Goal: Task Accomplishment & Management: Manage account settings

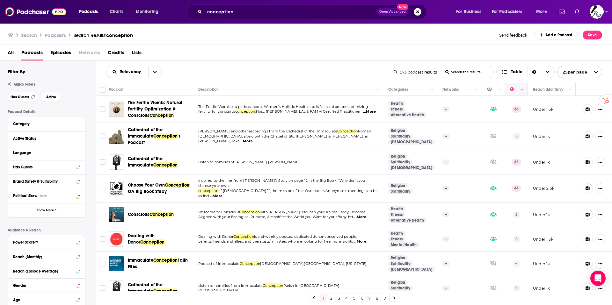
click at [521, 90] on icon "Column Actions" at bounding box center [522, 90] width 3 height 2
click at [315, 72] on div at bounding box center [306, 152] width 612 height 305
click at [518, 92] on button "Column Actions" at bounding box center [522, 90] width 8 height 8
click at [132, 71] on div at bounding box center [306, 152] width 612 height 305
click at [154, 71] on icon "open menu" at bounding box center [155, 72] width 4 height 4
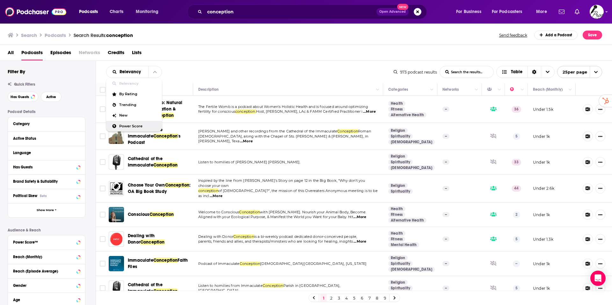
click at [128, 127] on span "Power Score" at bounding box center [138, 127] width 38 height 4
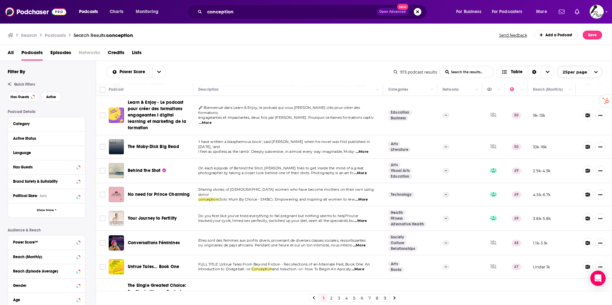
scroll to position [253, 0]
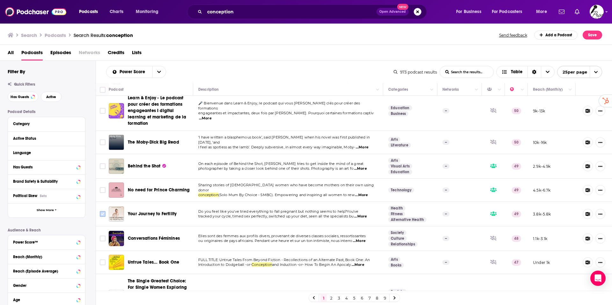
click at [102, 211] on input "Toggle select row" at bounding box center [103, 214] width 6 height 6
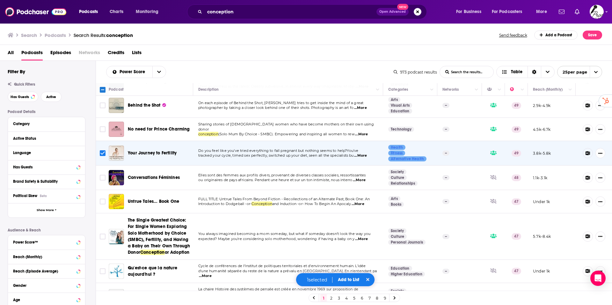
scroll to position [341, 0]
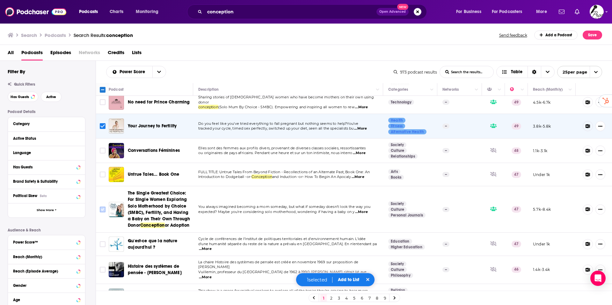
click at [102, 207] on input "Toggle select row" at bounding box center [103, 210] width 6 height 6
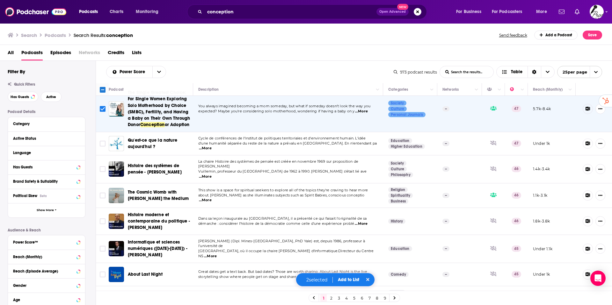
scroll to position [456, 0]
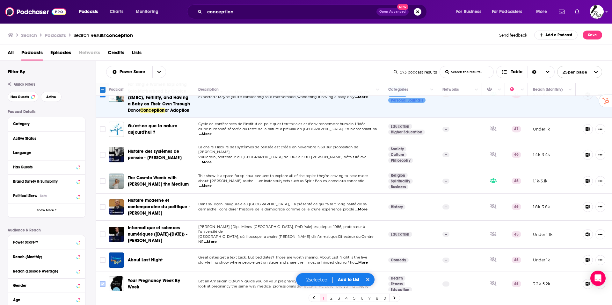
click at [100, 281] on input "Toggle select row" at bounding box center [103, 284] width 6 height 6
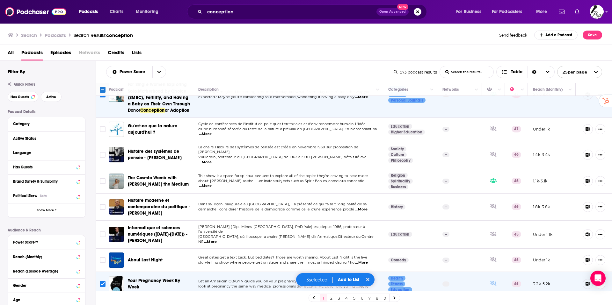
click at [347, 279] on button "Add to List" at bounding box center [349, 279] width 32 height 5
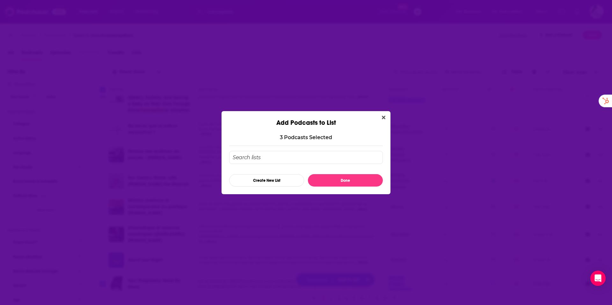
click at [280, 159] on input "Add Podcast To List" at bounding box center [306, 157] width 154 height 13
type input "New fertility"
click at [282, 179] on button "Create New List" at bounding box center [266, 180] width 75 height 12
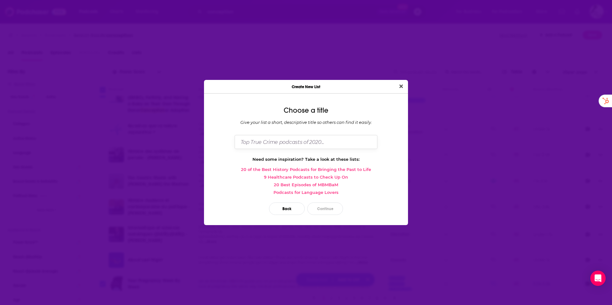
click at [280, 142] on input "Dialog" at bounding box center [306, 142] width 143 height 14
type input "New Fertility"
click at [328, 207] on button "Continue" at bounding box center [325, 209] width 36 height 12
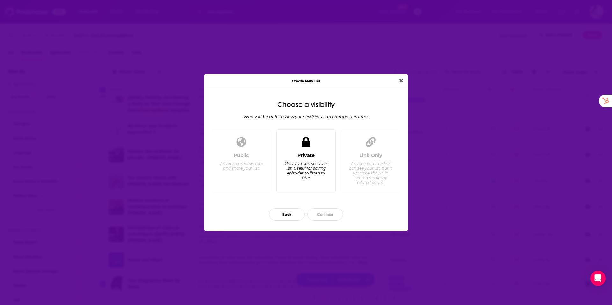
click at [301, 166] on div "Only you can see your list. Useful for saving episodes to listen to later." at bounding box center [306, 170] width 44 height 19
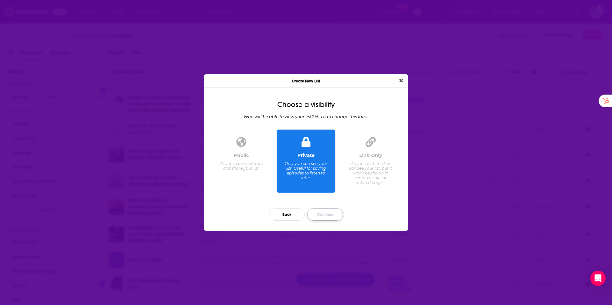
click at [332, 214] on button "Continue" at bounding box center [325, 214] width 36 height 12
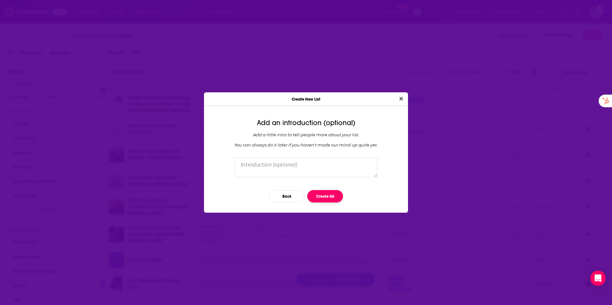
click at [324, 196] on button "Create list" at bounding box center [325, 196] width 36 height 12
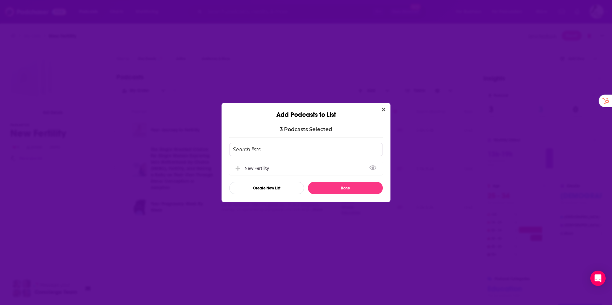
click at [261, 150] on input "Add Podcast To List" at bounding box center [306, 149] width 154 height 13
click at [257, 169] on div "New Fertility" at bounding box center [258, 168] width 28 height 5
click at [343, 187] on button "Done" at bounding box center [345, 188] width 75 height 12
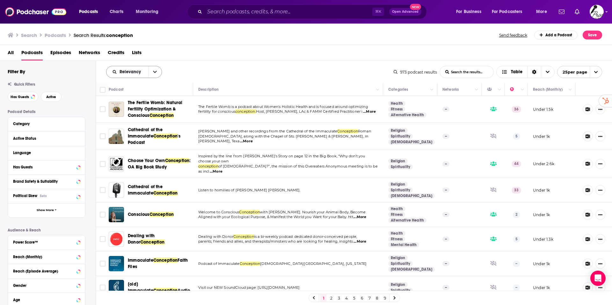
click at [156, 73] on button "open menu" at bounding box center [154, 71] width 13 height 11
click at [127, 126] on span "Power Score" at bounding box center [138, 127] width 38 height 4
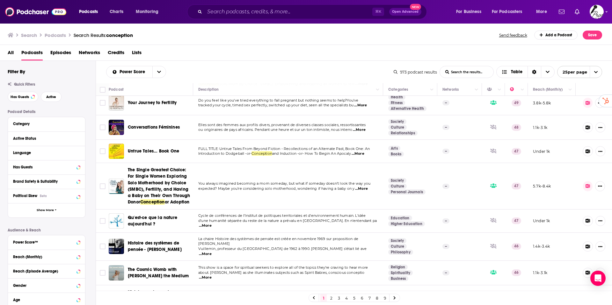
scroll to position [456, 0]
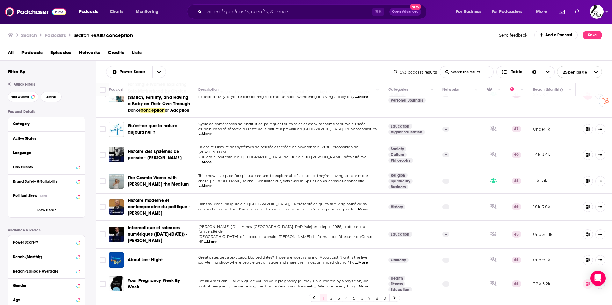
click at [332, 297] on link "2" at bounding box center [331, 298] width 6 height 8
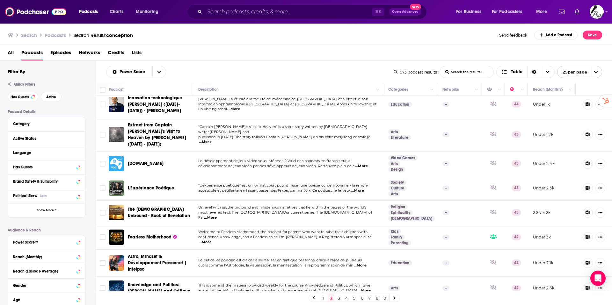
scroll to position [293, 0]
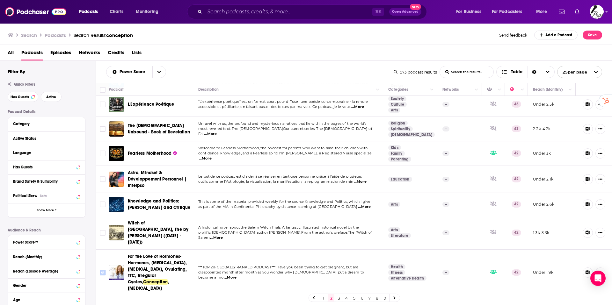
click at [101, 270] on input "Toggle select row" at bounding box center [103, 273] width 6 height 6
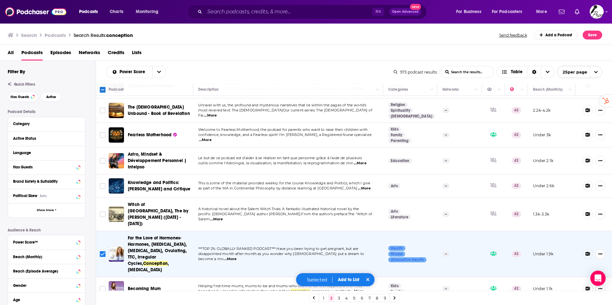
scroll to position [344, 0]
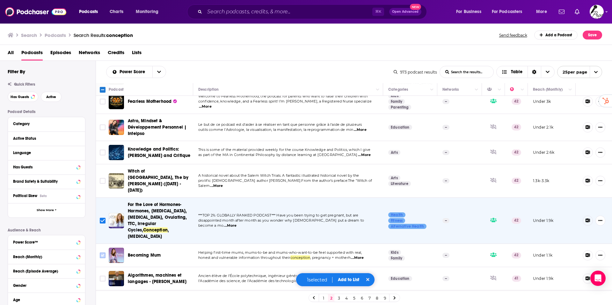
click at [102, 253] on input "Toggle select row" at bounding box center [103, 256] width 6 height 6
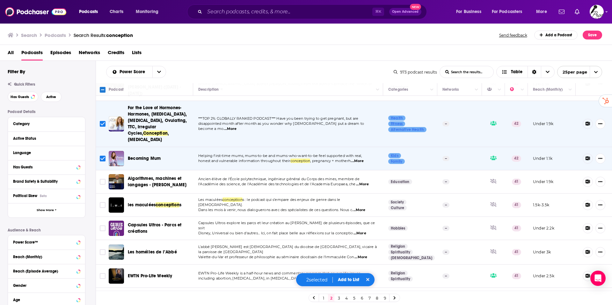
scroll to position [444, 0]
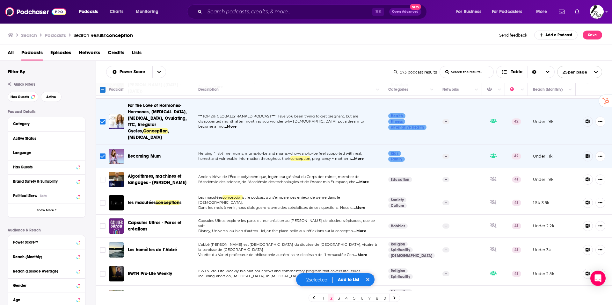
click at [354, 279] on button "Add to List" at bounding box center [349, 279] width 32 height 5
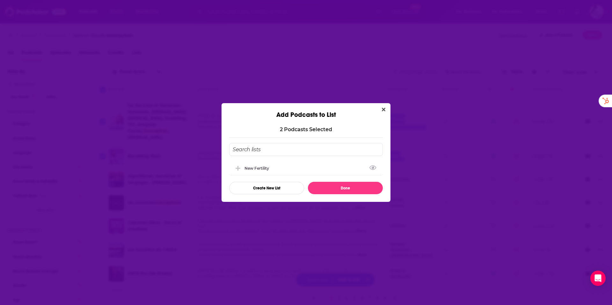
drag, startPoint x: 280, startPoint y: 168, endPoint x: 322, endPoint y: 180, distance: 43.8
click at [280, 168] on div "New Fertility" at bounding box center [306, 168] width 154 height 14
click at [345, 186] on button "Done" at bounding box center [345, 188] width 75 height 12
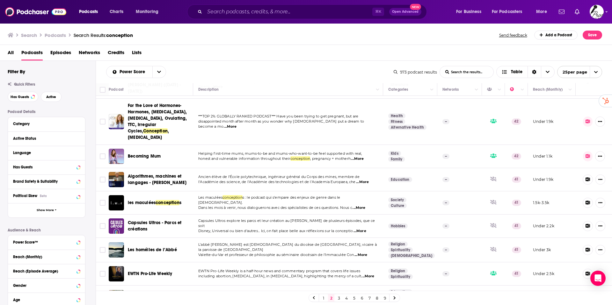
click at [340, 298] on link "3" at bounding box center [339, 298] width 6 height 8
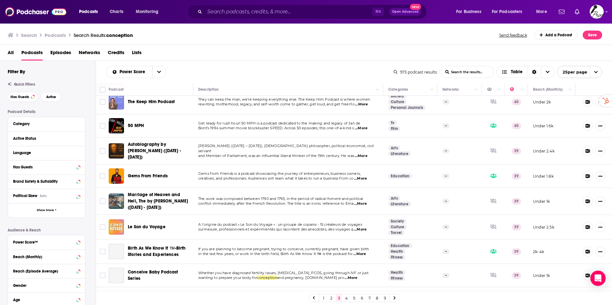
scroll to position [119, 0]
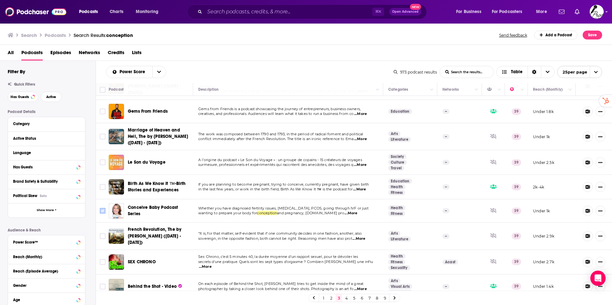
click at [104, 208] on input "Toggle select row" at bounding box center [103, 211] width 6 height 6
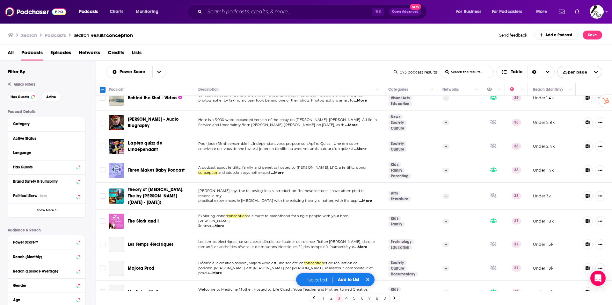
scroll to position [333, 0]
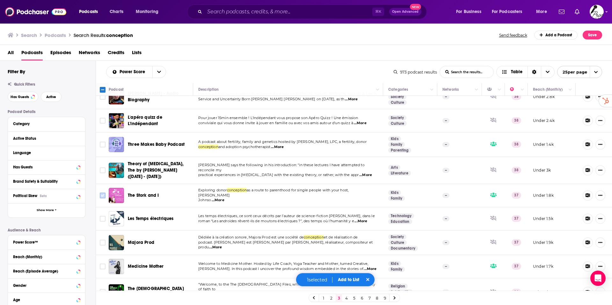
click at [103, 193] on input "Toggle select row" at bounding box center [103, 196] width 6 height 6
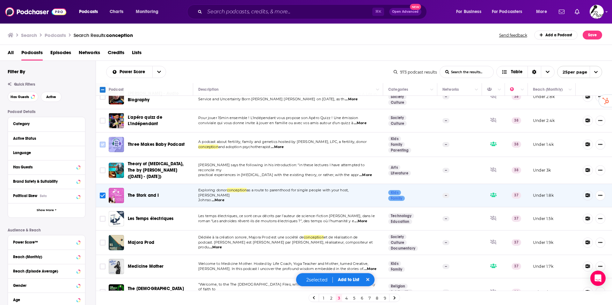
click at [101, 142] on input "Toggle select row" at bounding box center [103, 145] width 6 height 6
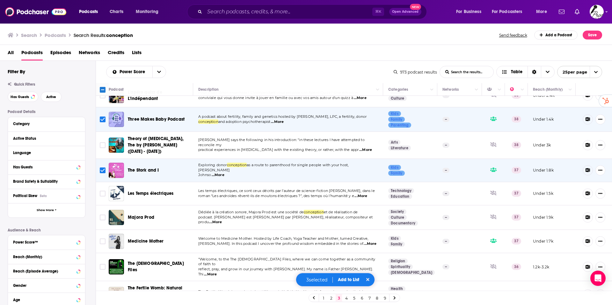
scroll to position [399, 0]
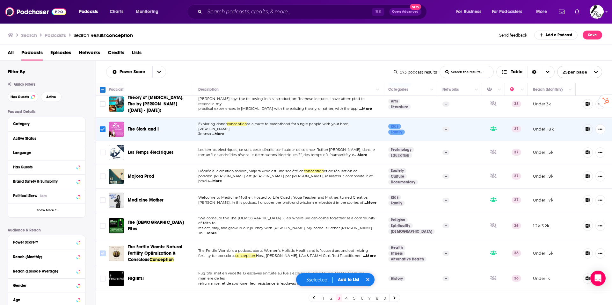
click at [102, 251] on input "Toggle select row" at bounding box center [103, 254] width 6 height 6
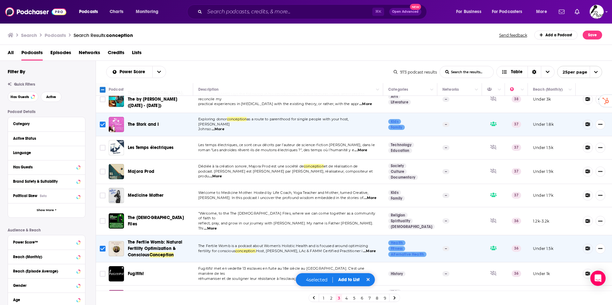
scroll to position [404, 0]
click at [351, 280] on button "Add to List" at bounding box center [349, 279] width 32 height 5
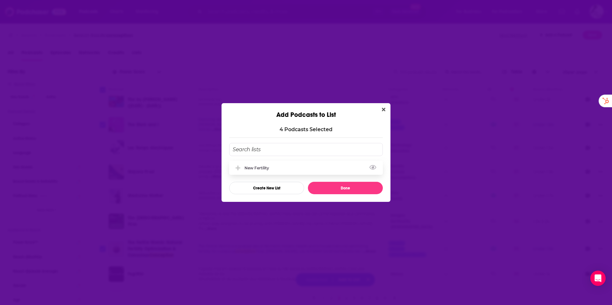
click at [260, 168] on div "New Fertility" at bounding box center [258, 168] width 28 height 5
click at [347, 187] on button "Done" at bounding box center [345, 188] width 75 height 12
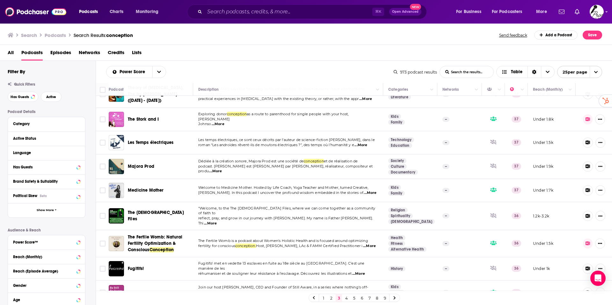
scroll to position [412, 0]
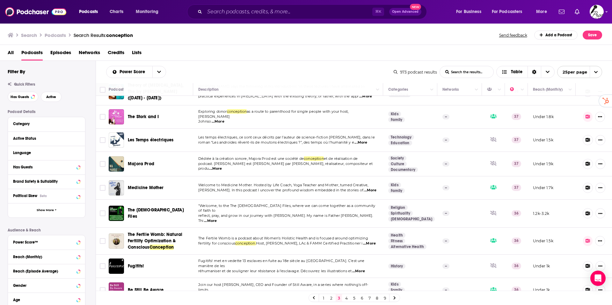
click at [346, 299] on link "4" at bounding box center [346, 298] width 6 height 8
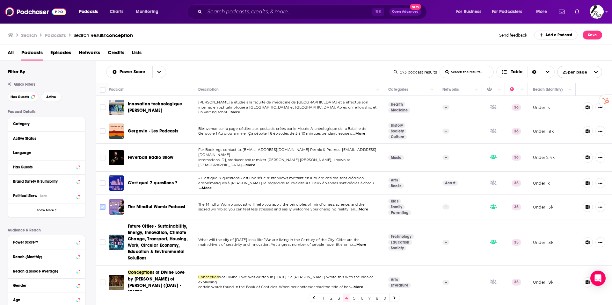
click at [101, 204] on input "Toggle select row" at bounding box center [103, 207] width 6 height 6
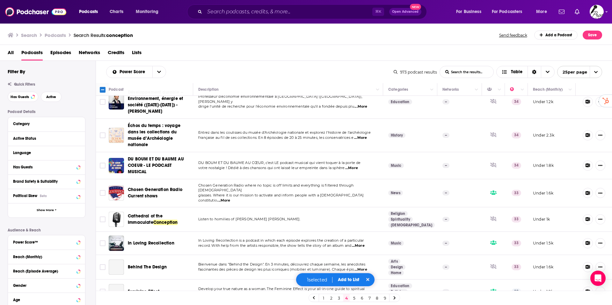
scroll to position [344, 0]
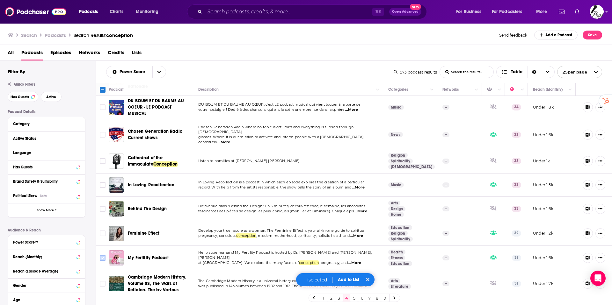
click at [105, 255] on input "Toggle select row" at bounding box center [103, 258] width 6 height 6
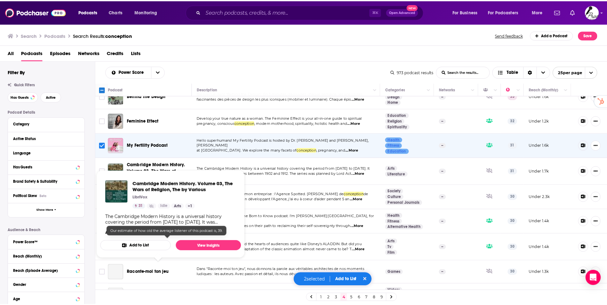
scroll to position [458, 0]
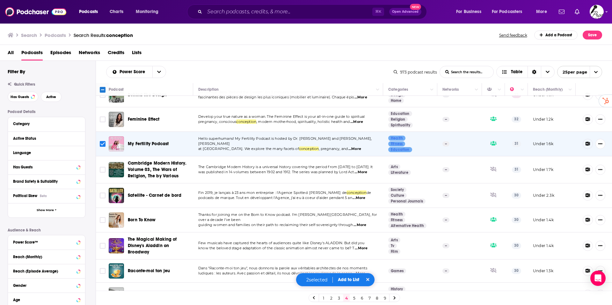
click at [361, 223] on span "...More" at bounding box center [359, 225] width 13 height 5
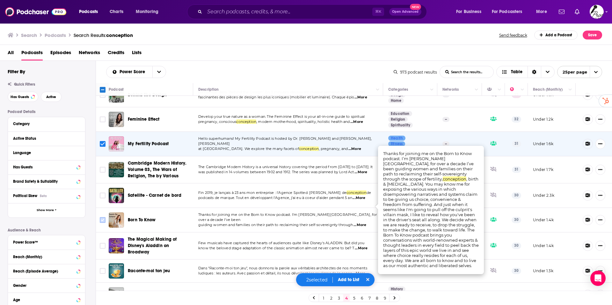
click at [103, 217] on input "Toggle select row" at bounding box center [103, 220] width 6 height 6
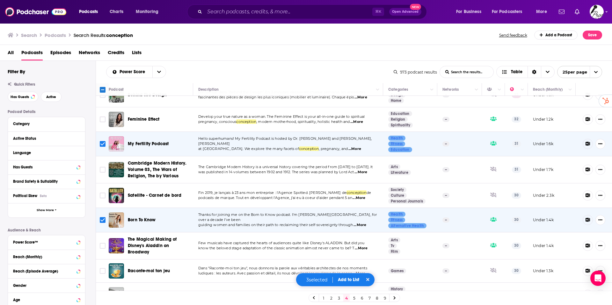
click at [356, 278] on button "Add to List" at bounding box center [349, 279] width 32 height 5
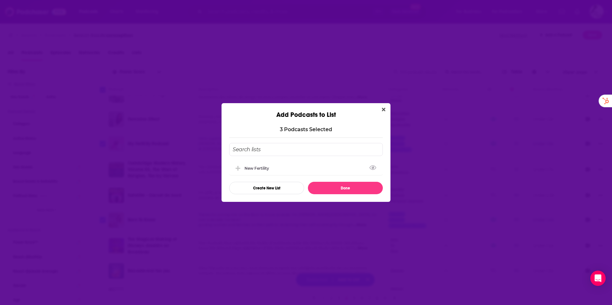
drag, startPoint x: 272, startPoint y: 170, endPoint x: 313, endPoint y: 179, distance: 41.4
click at [273, 170] on div "New Fertility" at bounding box center [306, 168] width 154 height 14
click at [333, 186] on button "Done" at bounding box center [345, 188] width 75 height 12
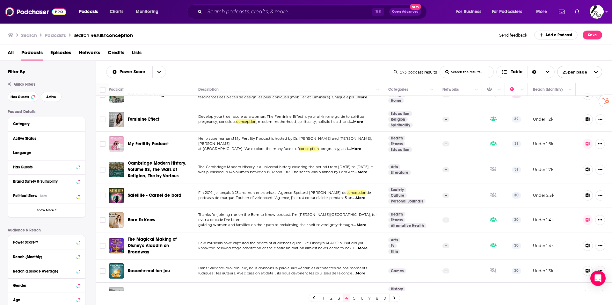
click at [141, 217] on span "Born To Know" at bounding box center [142, 219] width 28 height 5
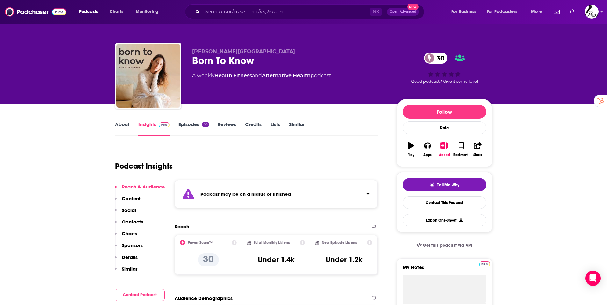
click at [188, 125] on link "Episodes 30" at bounding box center [193, 128] width 30 height 15
